Goal: Book appointment/travel/reservation

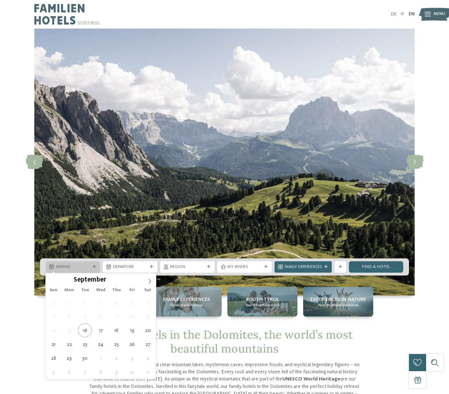
click at [90, 267] on span "Arrival" at bounding box center [73, 268] width 34 height 6
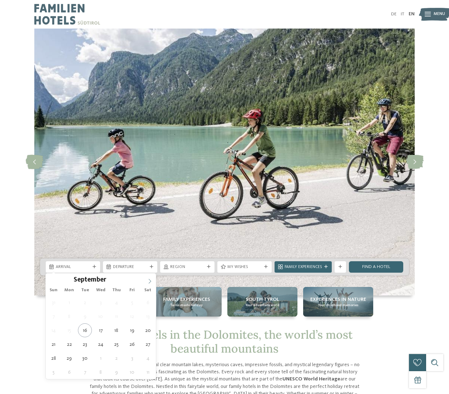
click at [147, 282] on icon at bounding box center [149, 281] width 5 height 5
click at [149, 282] on icon at bounding box center [149, 281] width 5 height 5
type div "20.11.2025"
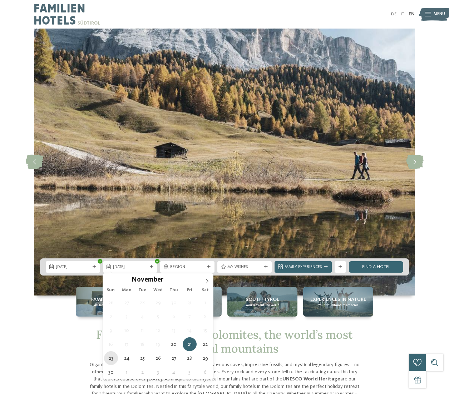
type div "23.11.2025"
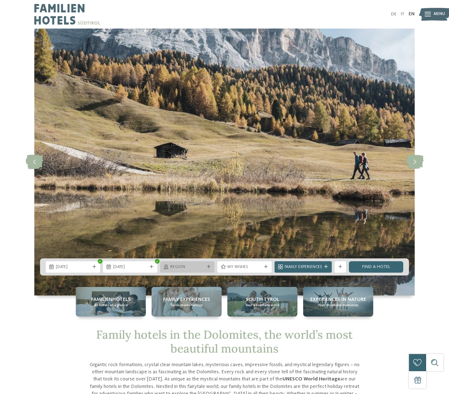
click at [197, 267] on span "Region" at bounding box center [187, 268] width 34 height 6
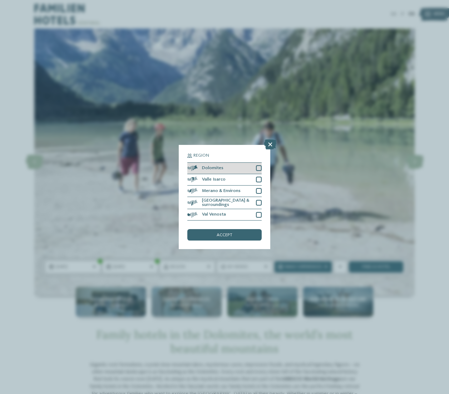
click at [252, 168] on div "Dolomites" at bounding box center [224, 168] width 74 height 11
click at [219, 237] on span "accept" at bounding box center [224, 235] width 16 height 5
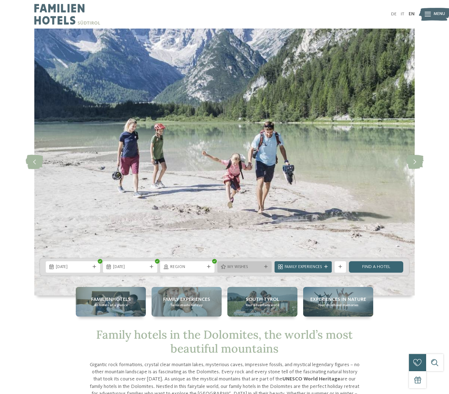
click at [249, 268] on span "My wishes" at bounding box center [244, 268] width 34 height 6
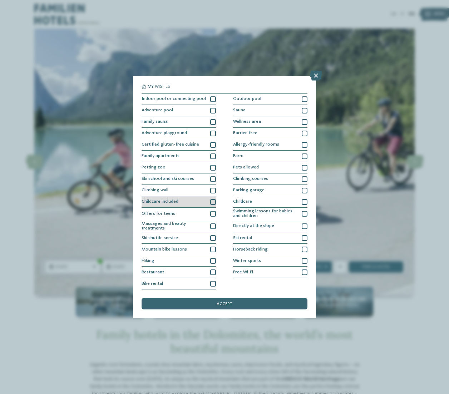
click at [215, 202] on div at bounding box center [213, 202] width 6 height 6
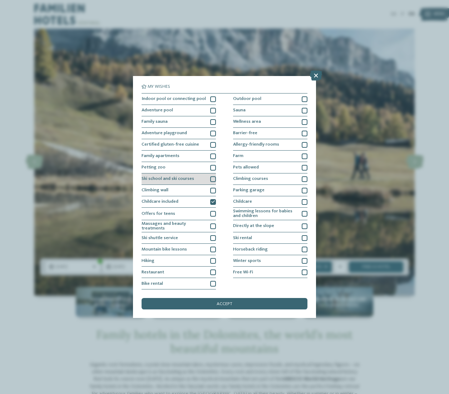
click at [198, 181] on div "Ski school and ski courses" at bounding box center [178, 179] width 74 height 11
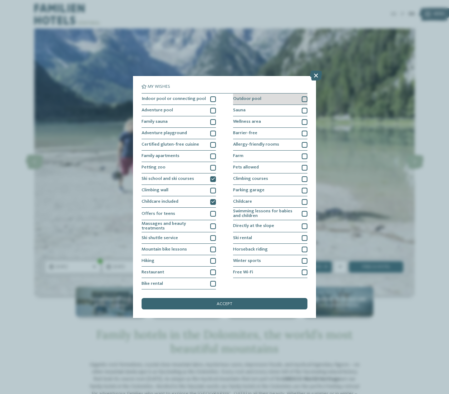
click at [272, 99] on div "Outdoor pool" at bounding box center [270, 99] width 74 height 11
click at [225, 304] on span "accept" at bounding box center [224, 304] width 16 height 5
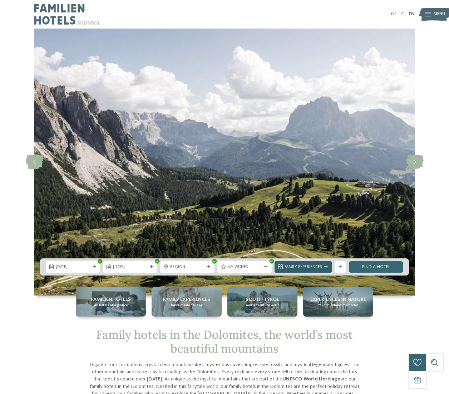
click at [309, 269] on span "Family Experiences" at bounding box center [302, 268] width 37 height 6
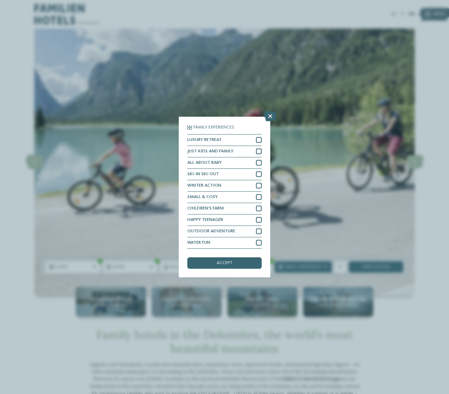
click at [269, 117] on icon at bounding box center [270, 116] width 12 height 10
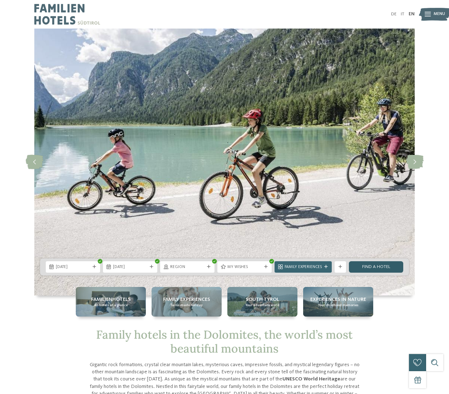
click at [374, 266] on link "Find a hotel" at bounding box center [376, 266] width 54 height 11
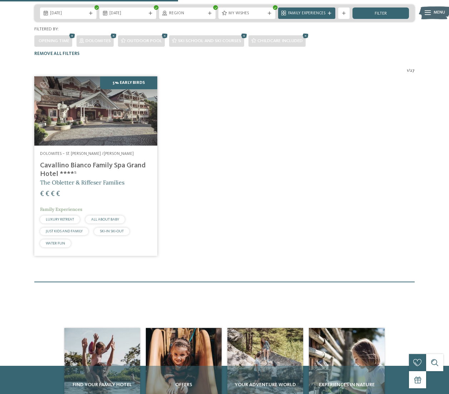
scroll to position [163, 0]
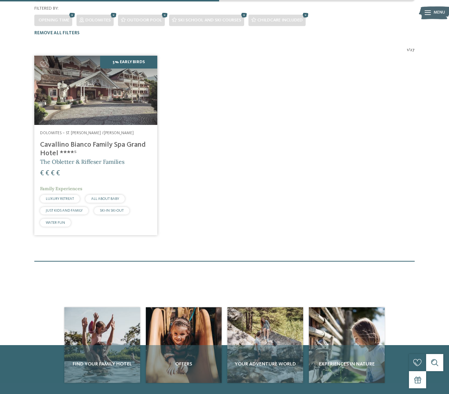
click at [89, 141] on h4 "Cavallino Bianco Family Spa Grand Hotel ****ˢ" at bounding box center [95, 149] width 111 height 17
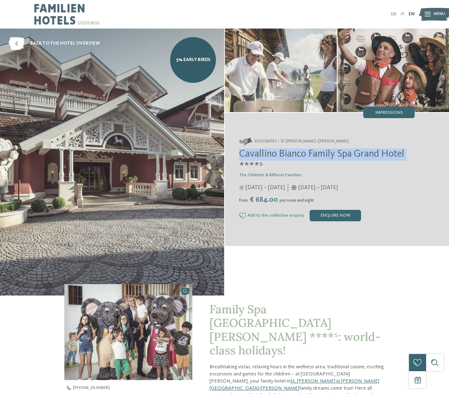
drag, startPoint x: 236, startPoint y: 155, endPoint x: 411, endPoint y: 154, distance: 175.3
click at [409, 155] on div "Dolomites – St. [PERSON_NAME] /[PERSON_NAME] Cavallino [PERSON_NAME] Family Spa…" at bounding box center [337, 180] width 224 height 112
